Goal: Task Accomplishment & Management: Complete application form

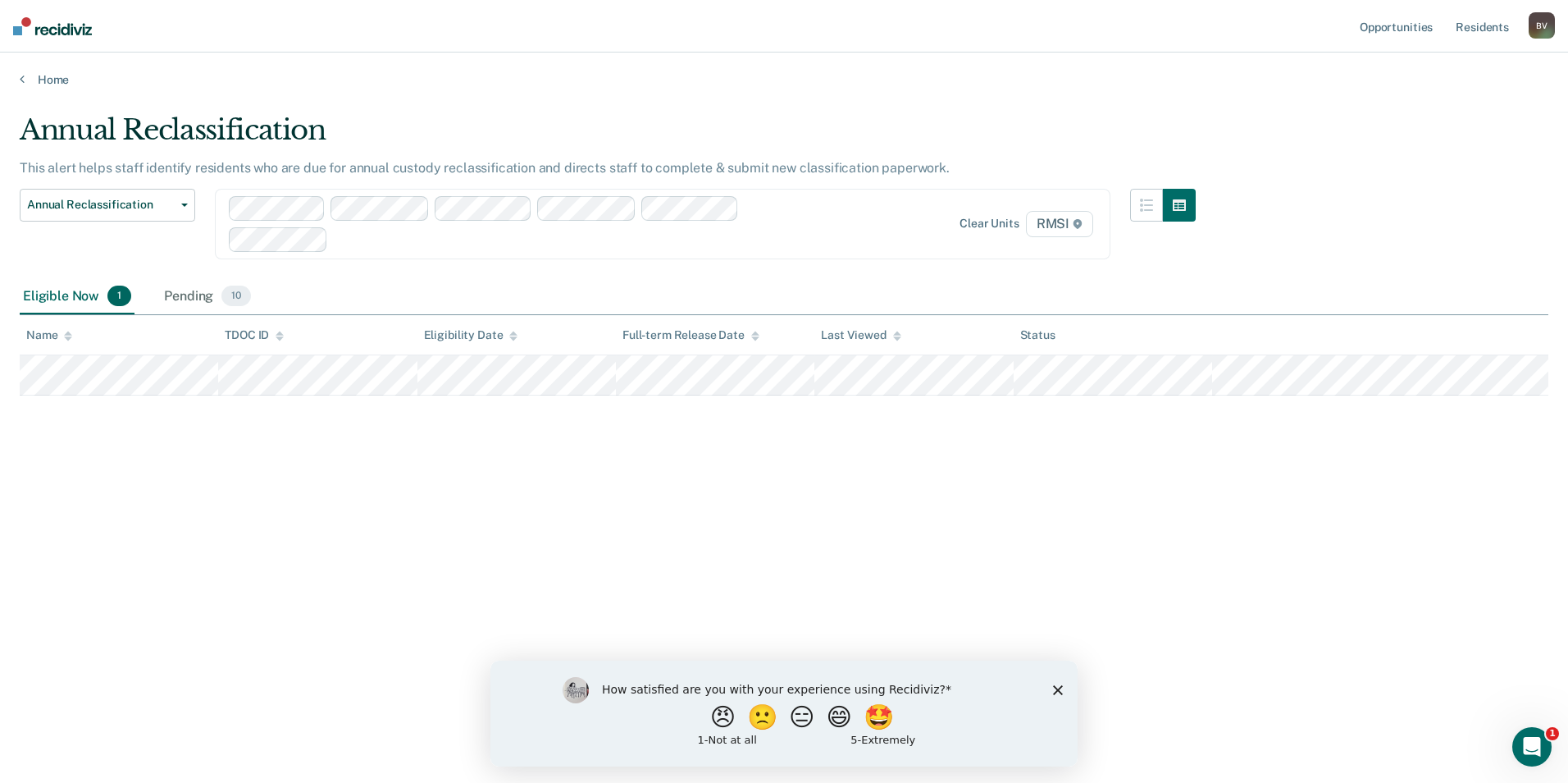
click at [121, 296] on span "1" at bounding box center [119, 296] width 24 height 21
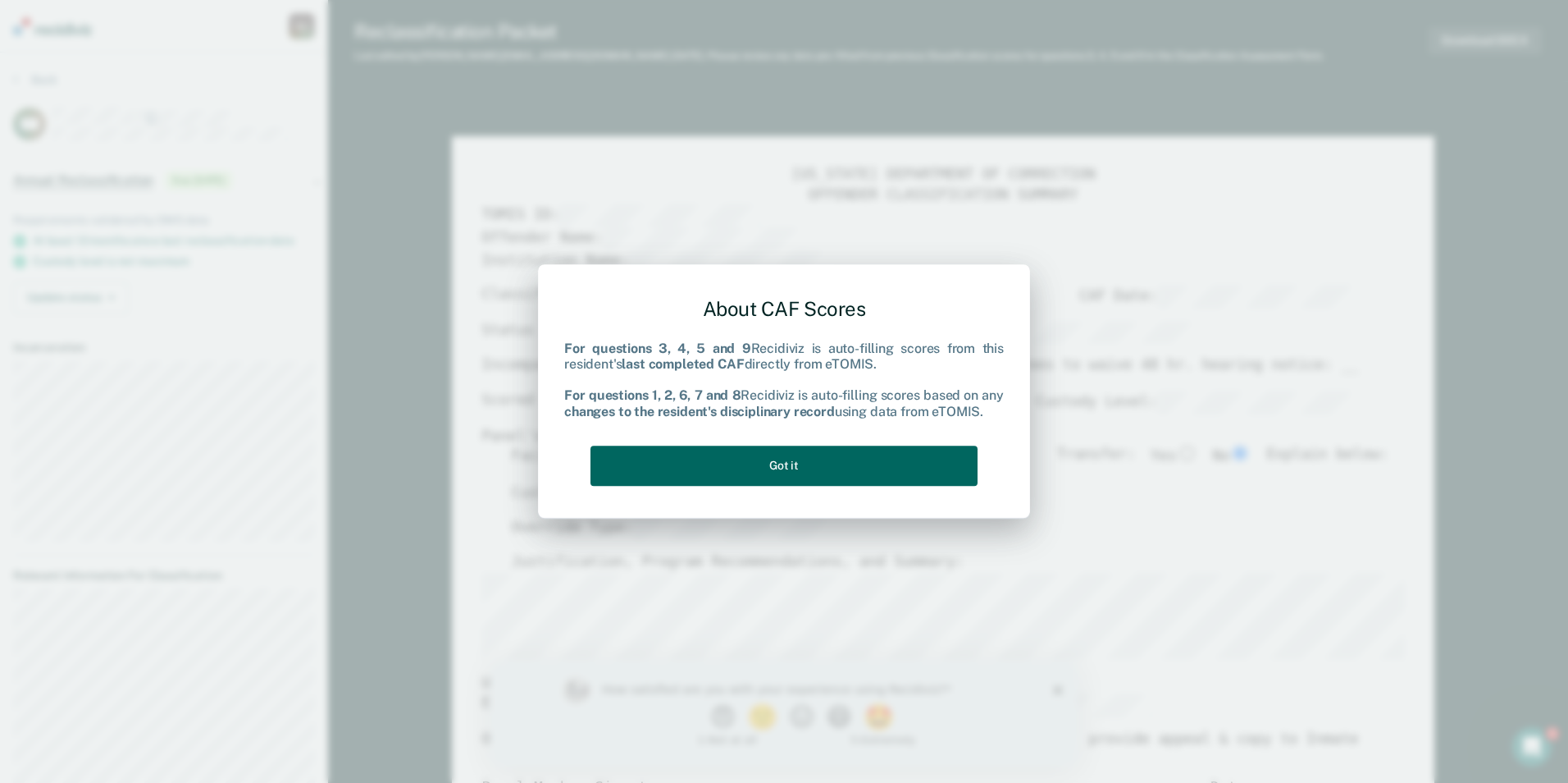
click at [733, 481] on button "Got it" at bounding box center [784, 466] width 387 height 40
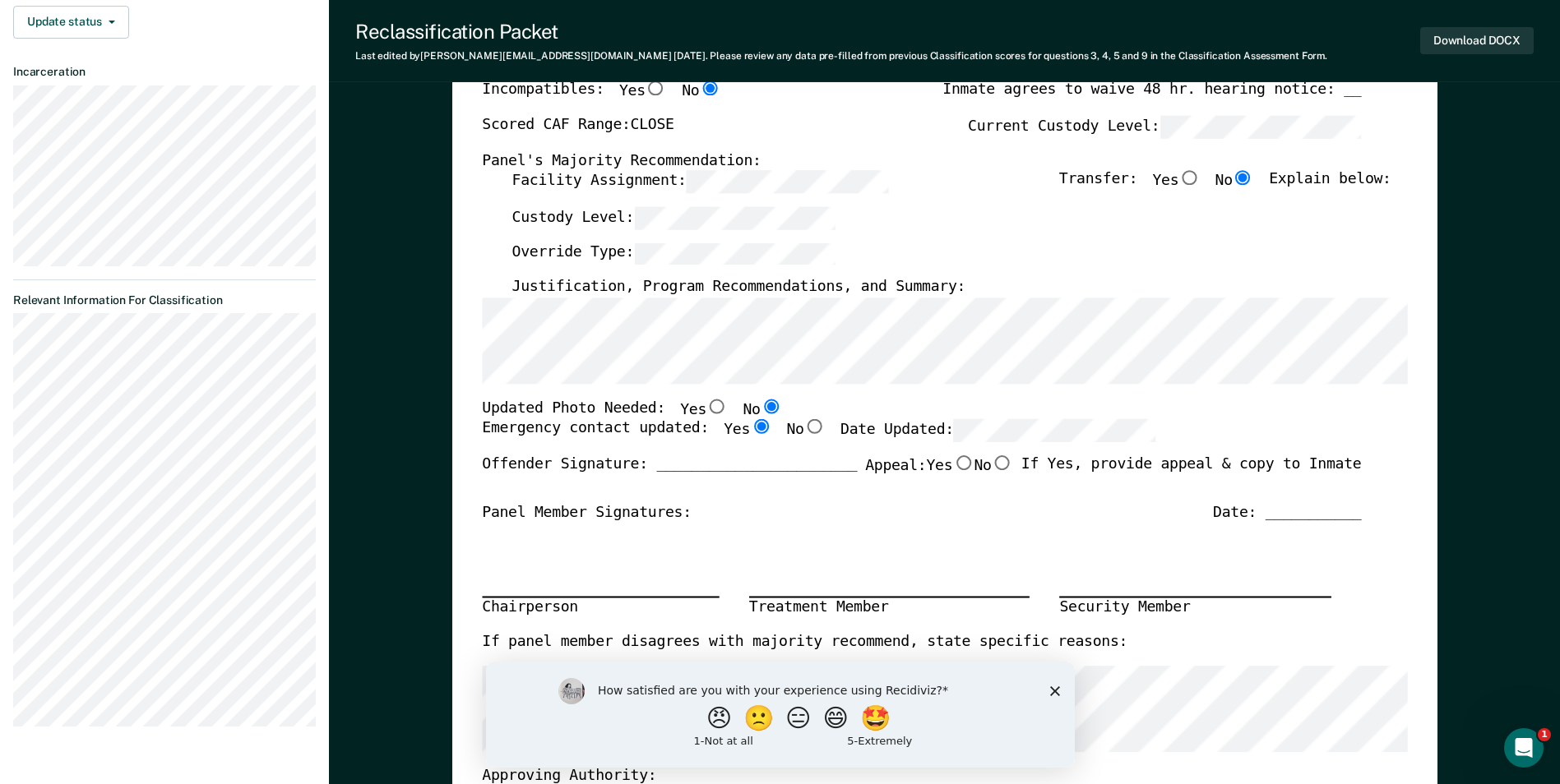
type textarea "x"
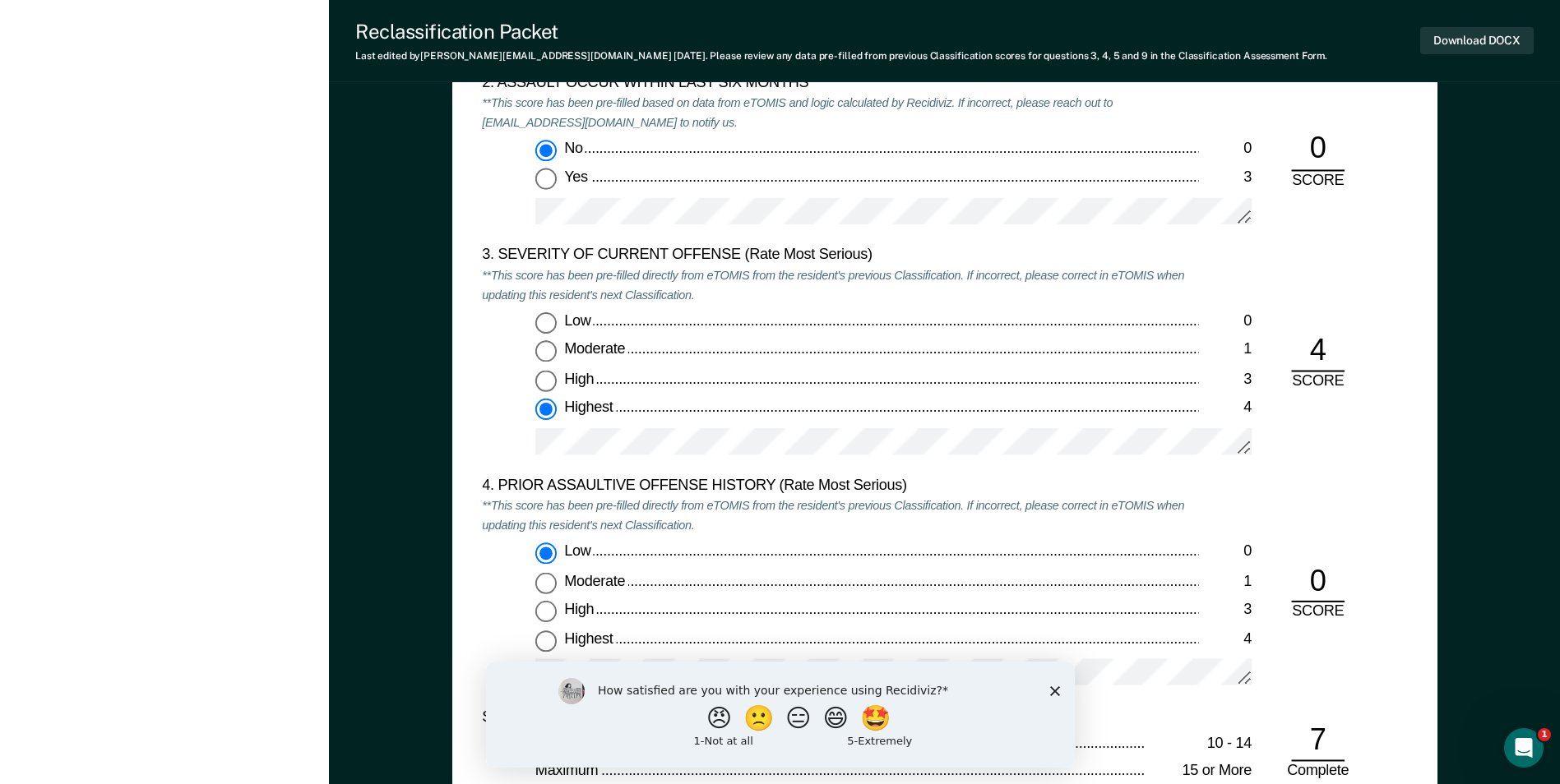
scroll to position [1891, 0]
